Goal: Task Accomplishment & Management: Manage account settings

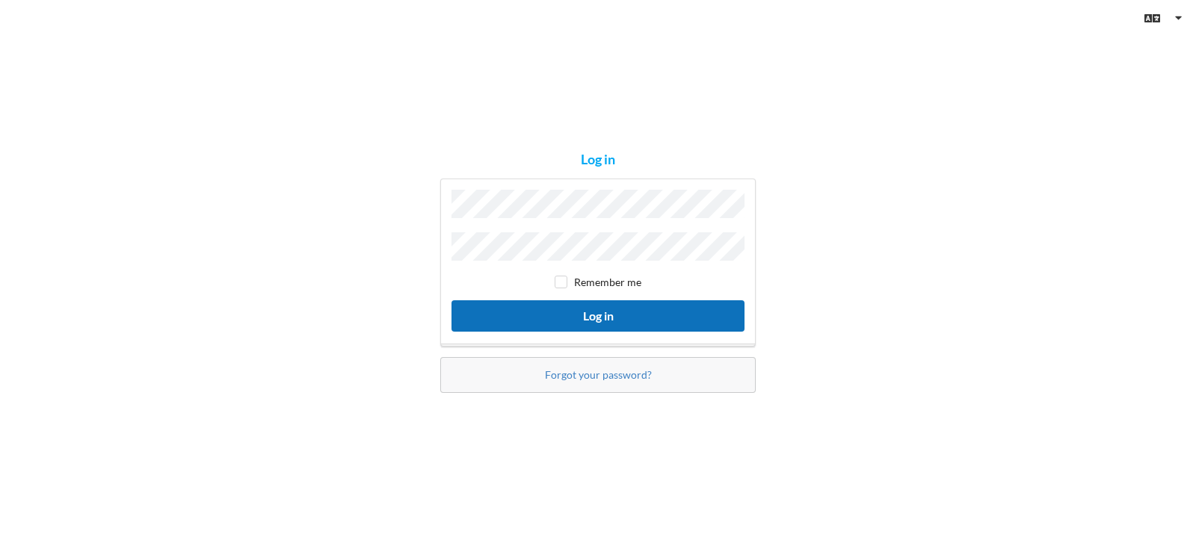
drag, startPoint x: 0, startPoint y: 0, endPoint x: 569, endPoint y: 309, distance: 647.6
click at [569, 309] on button "Log in" at bounding box center [597, 315] width 293 height 31
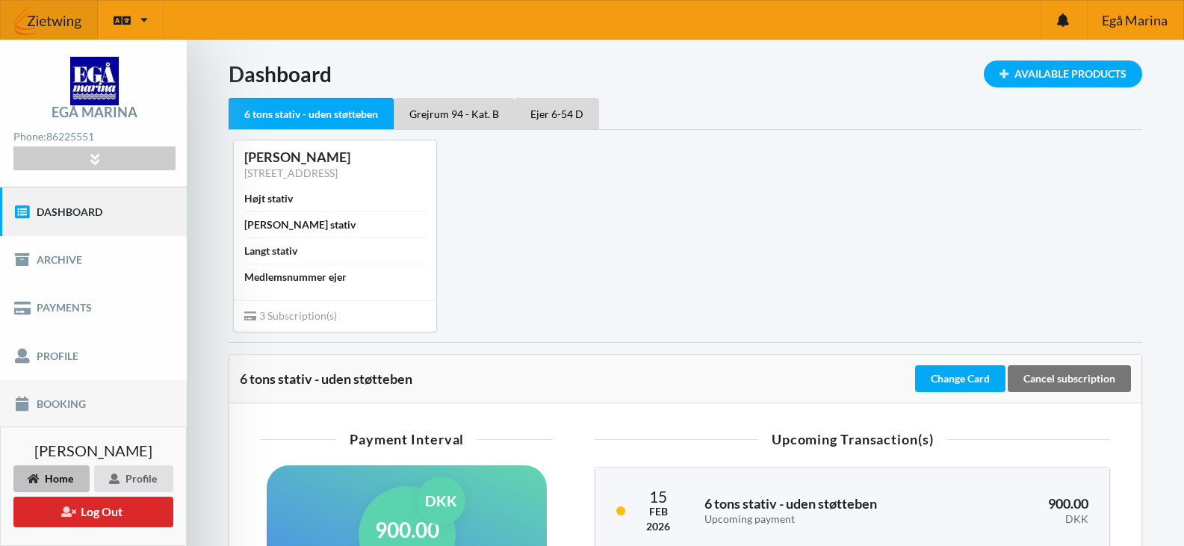
click at [82, 403] on link "Booking" at bounding box center [93, 404] width 187 height 48
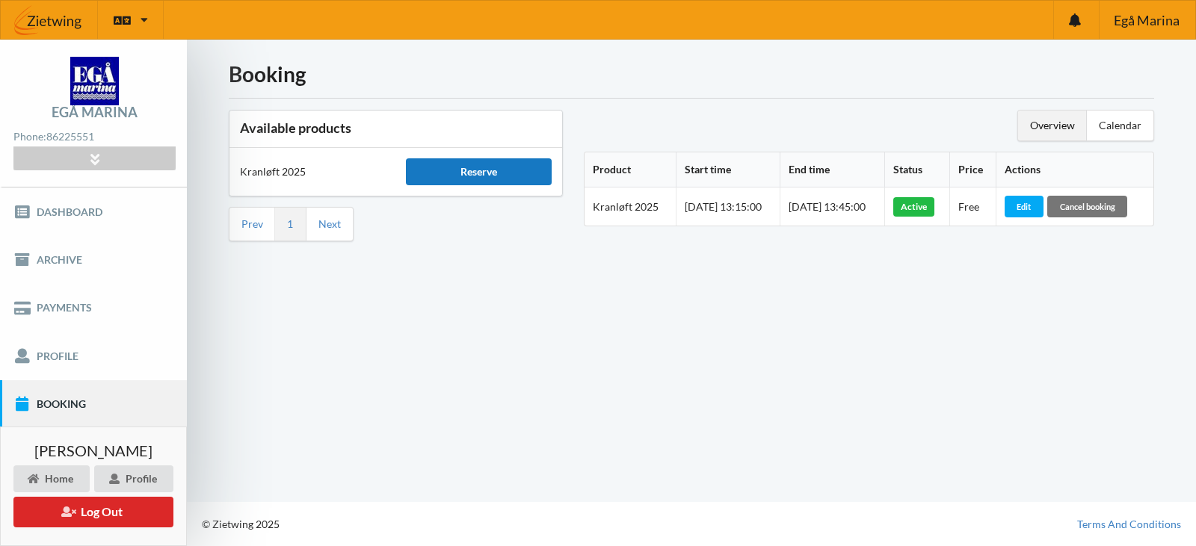
click at [476, 177] on div "Reserve" at bounding box center [478, 171] width 145 height 27
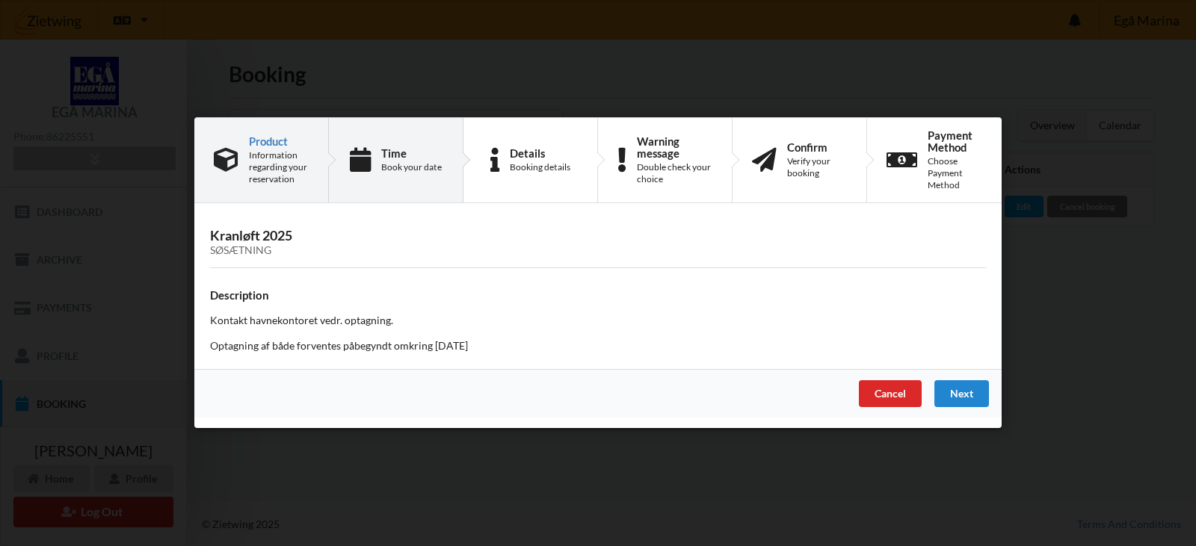
click at [377, 161] on div "Time Book your date" at bounding box center [396, 160] width 135 height 84
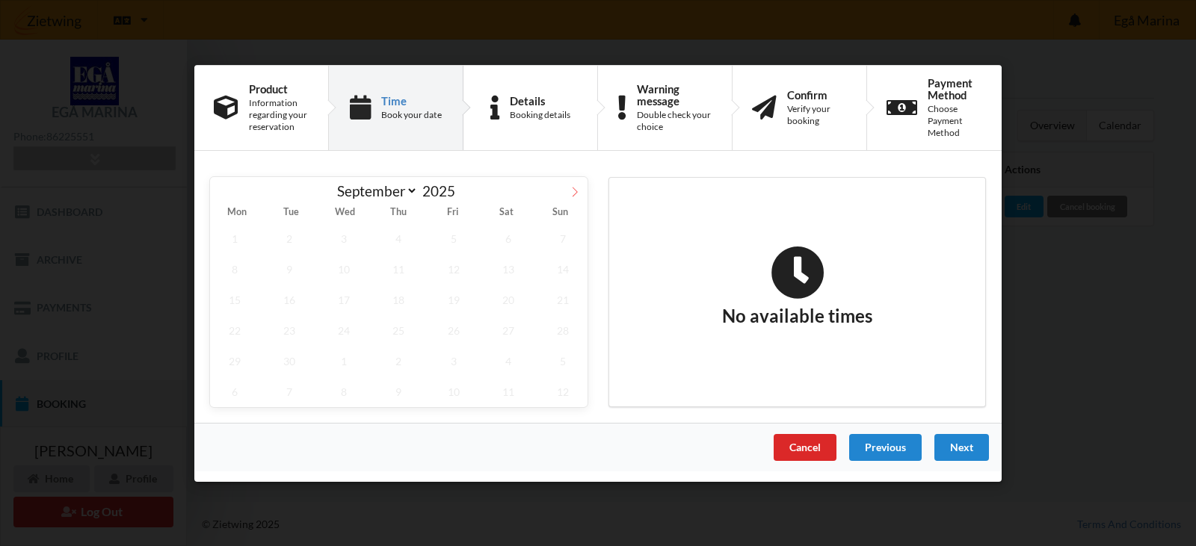
click at [574, 192] on icon at bounding box center [574, 191] width 10 height 10
select select "9"
click at [809, 449] on div "Cancel" at bounding box center [804, 446] width 63 height 27
